Goal: Register for event/course

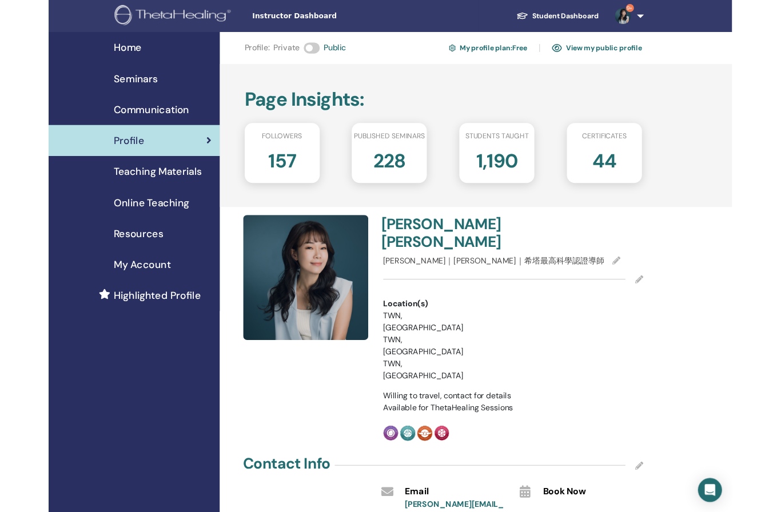
scroll to position [73, 0]
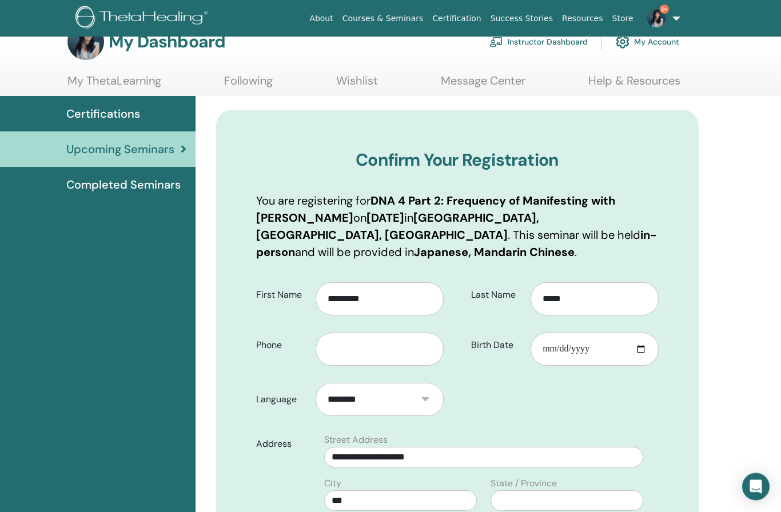
scroll to position [28, 0]
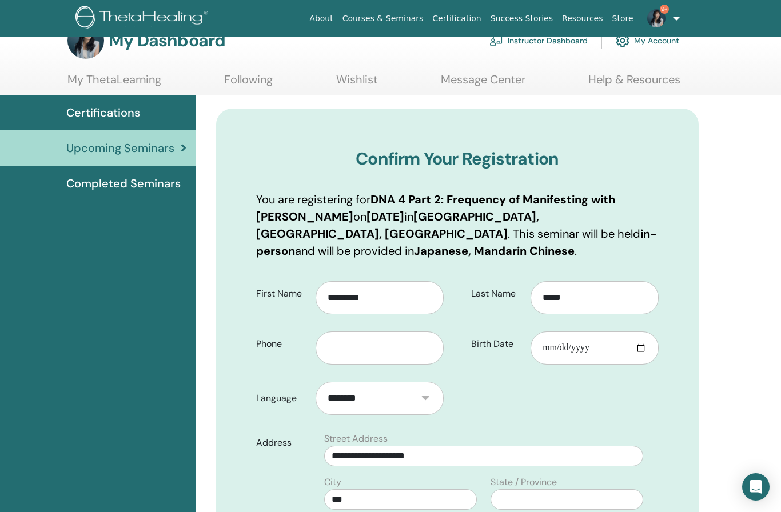
click at [421, 398] on select "**********" at bounding box center [379, 398] width 128 height 33
select select "***"
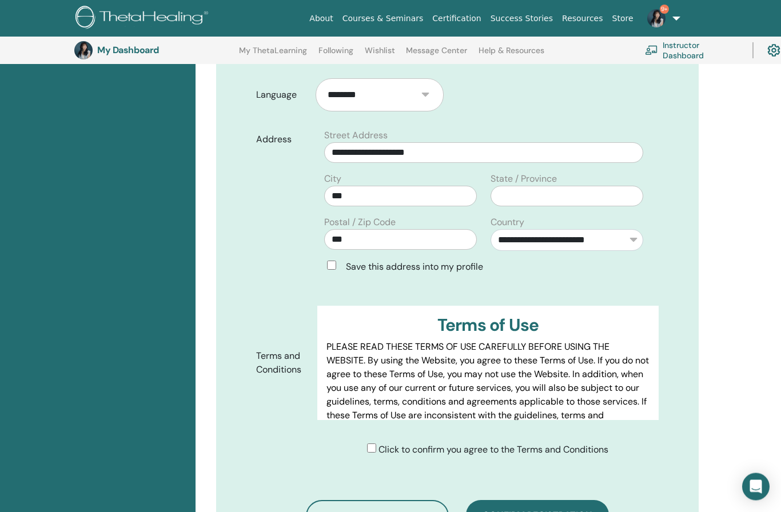
scroll to position [359, 0]
click at [521, 511] on button "Confirm registration" at bounding box center [537, 515] width 143 height 30
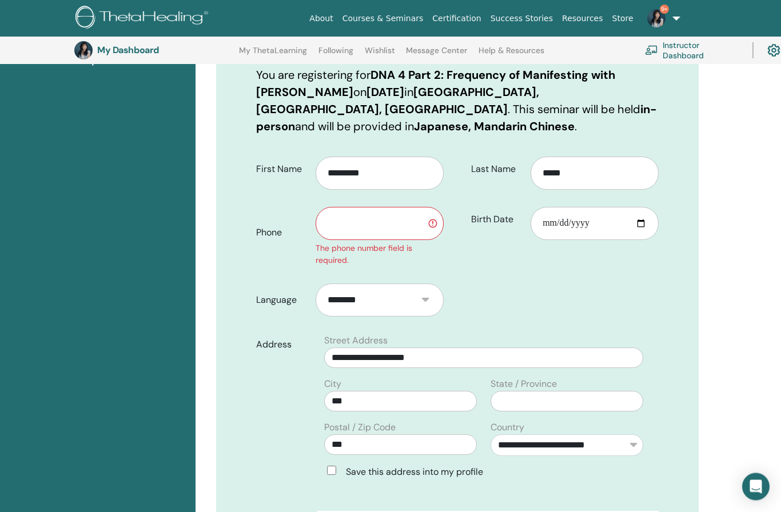
scroll to position [178, 0]
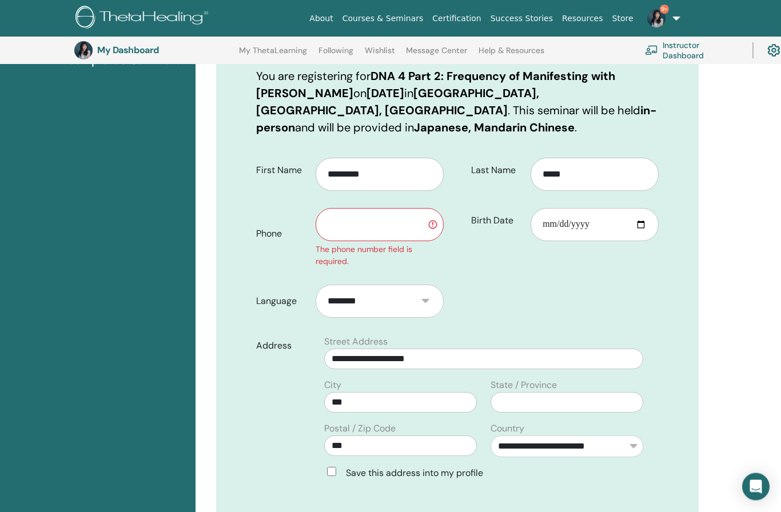
click at [399, 227] on input "text" at bounding box center [379, 225] width 128 height 33
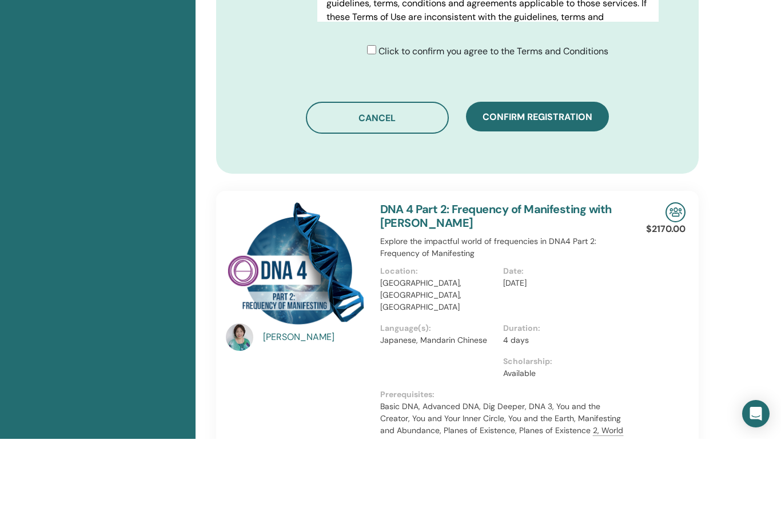
scroll to position [710, 0]
type input "**********"
click at [562, 175] on button "Confirm registration" at bounding box center [537, 190] width 143 height 30
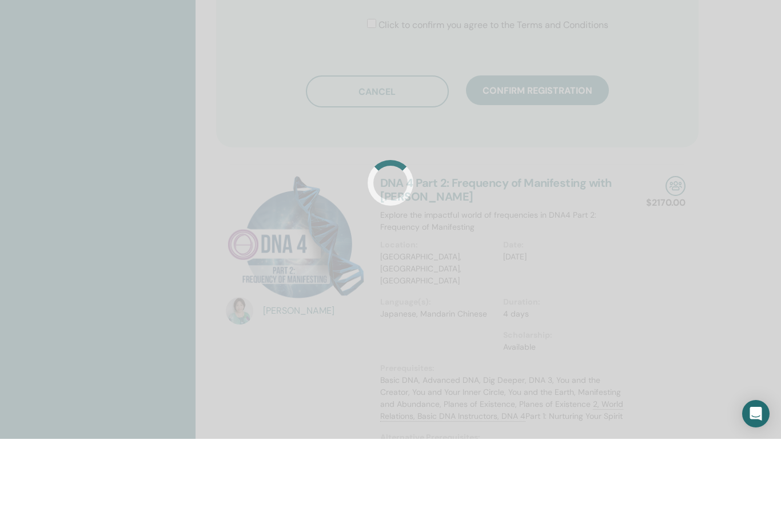
scroll to position [783, 0]
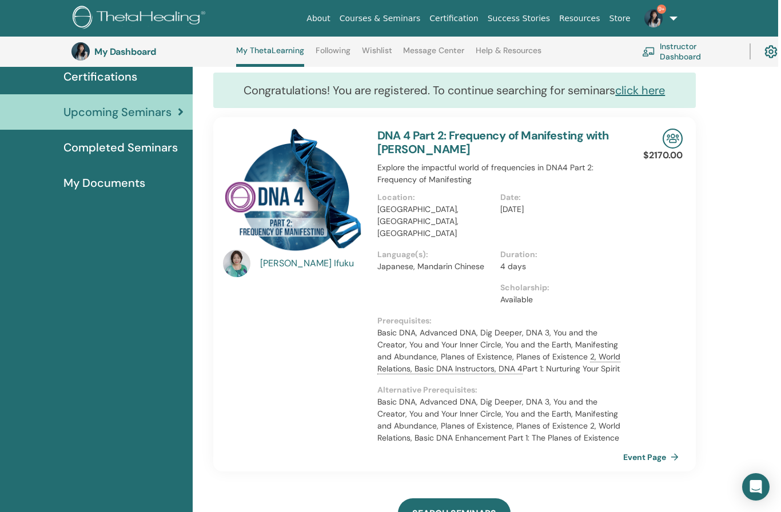
scroll to position [97, 3]
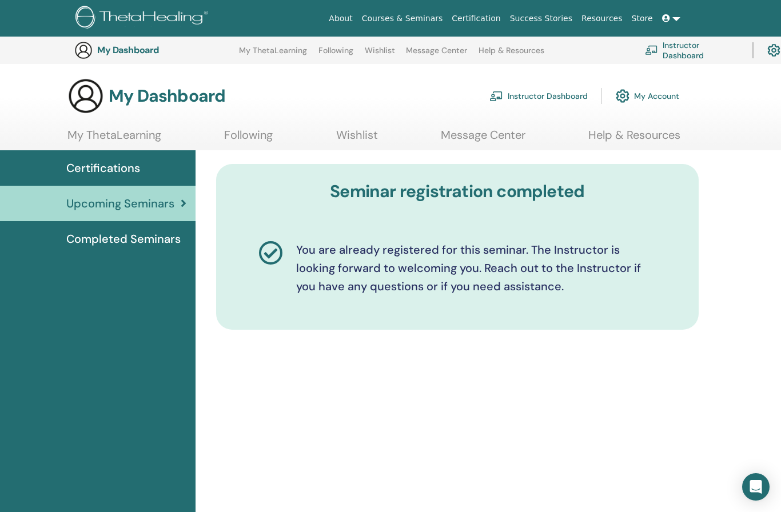
scroll to position [431, 0]
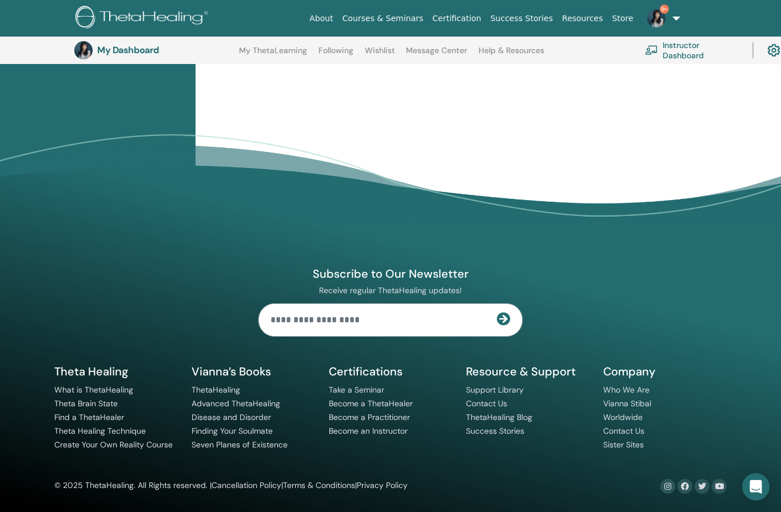
click at [123, 46] on h3 "My Dashboard" at bounding box center [154, 50] width 114 height 11
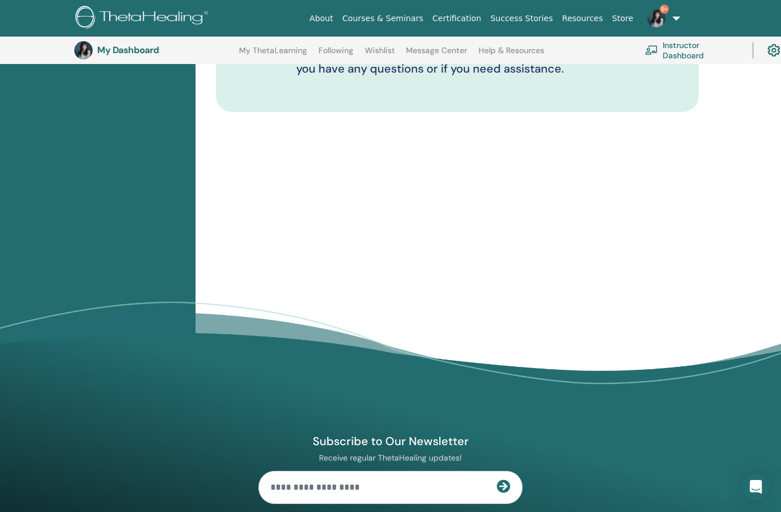
scroll to position [0, 0]
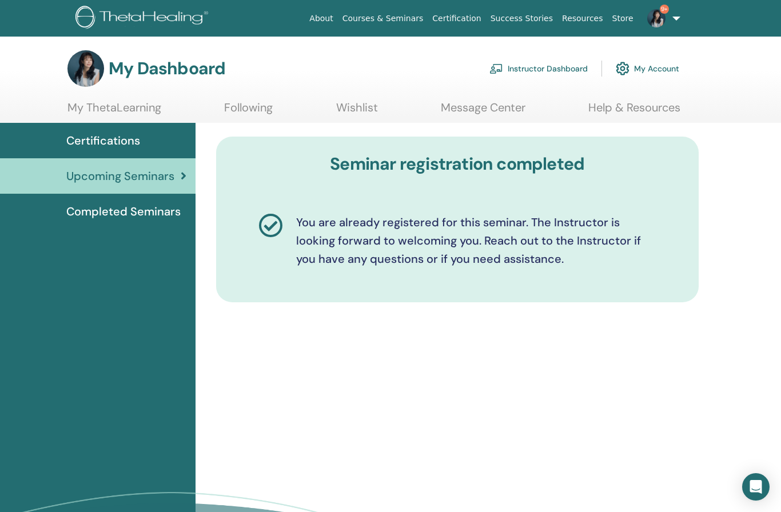
click at [563, 66] on link "Instructor Dashboard" at bounding box center [538, 68] width 98 height 25
